Goal: Information Seeking & Learning: Find specific fact

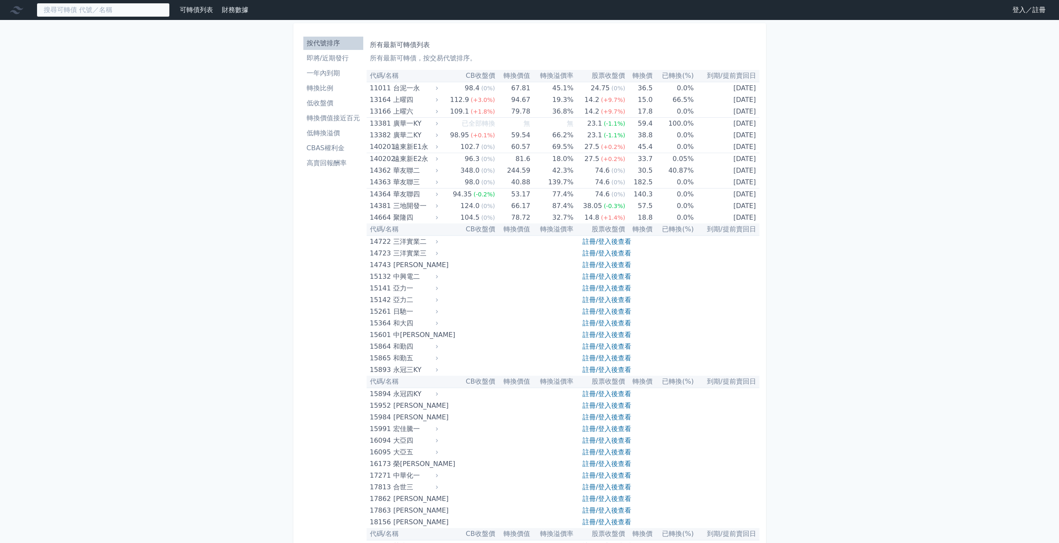
click at [161, 10] on input at bounding box center [103, 10] width 133 height 14
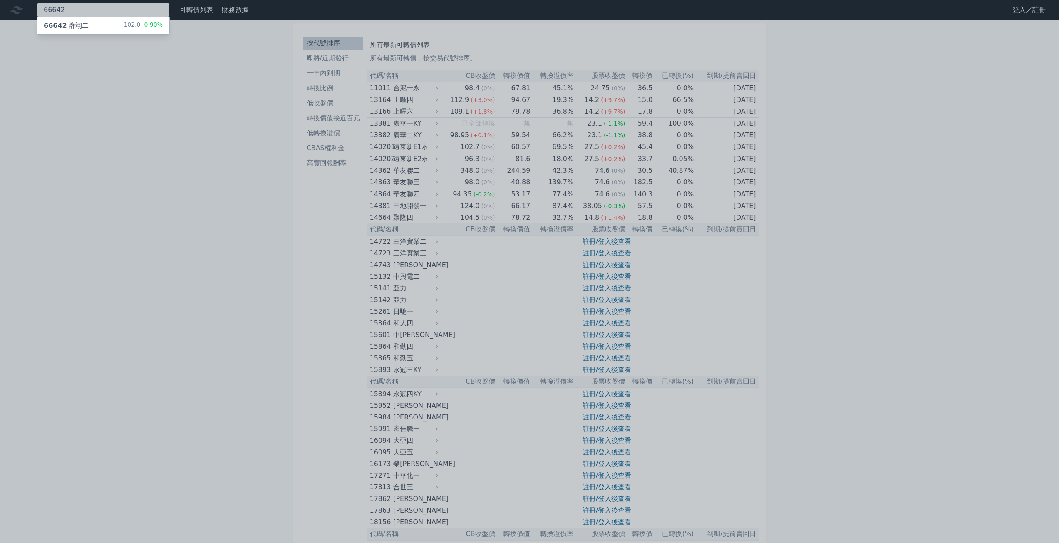
type input "66642"
click at [132, 21] on div "102.0 -0.90%" at bounding box center [143, 26] width 39 height 10
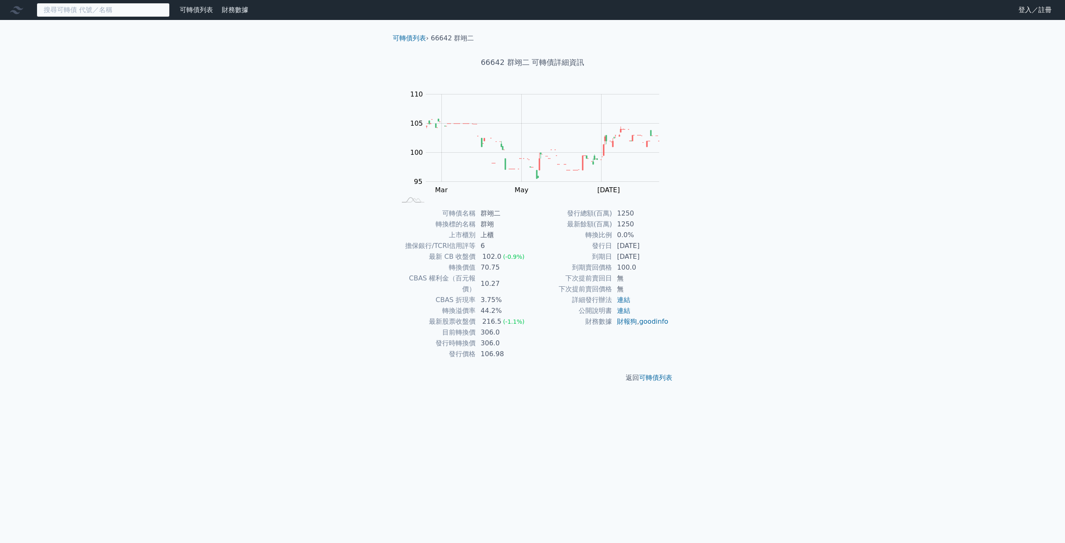
click at [155, 14] on input at bounding box center [103, 10] width 133 height 14
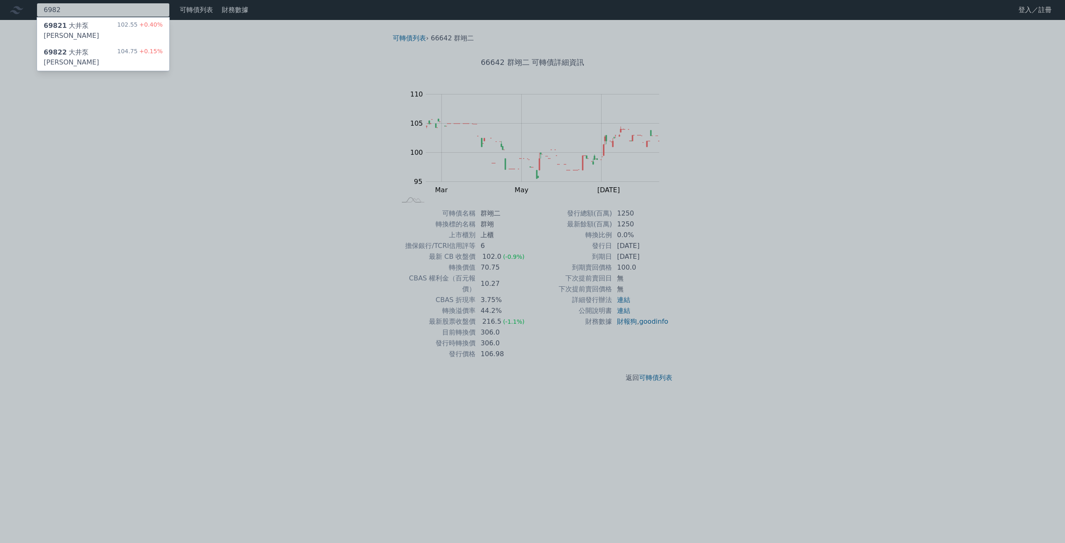
type input "6982"
click at [133, 47] on div "104.75 +0.15%" at bounding box center [139, 57] width 45 height 20
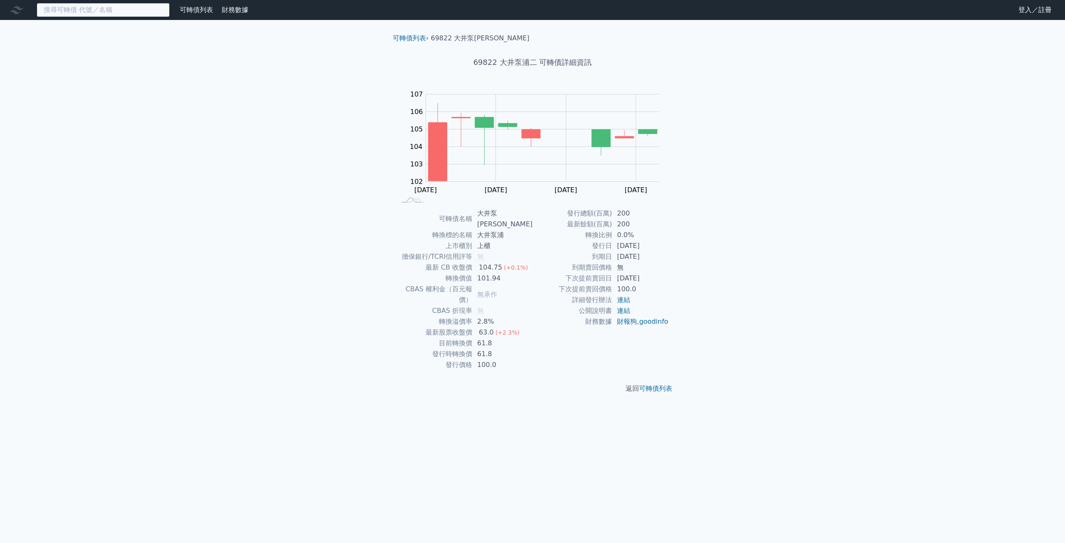
click at [112, 11] on input at bounding box center [103, 10] width 133 height 14
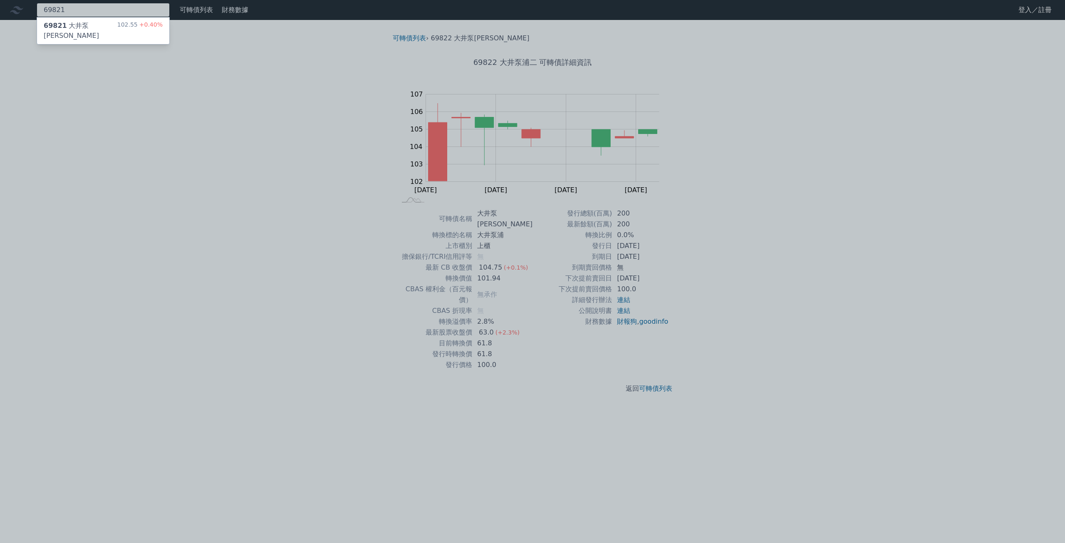
type input "69821"
click at [117, 27] on div "69821 大井泵浦一 102.55 +0.40%" at bounding box center [103, 30] width 132 height 27
